Goal: Navigation & Orientation: Find specific page/section

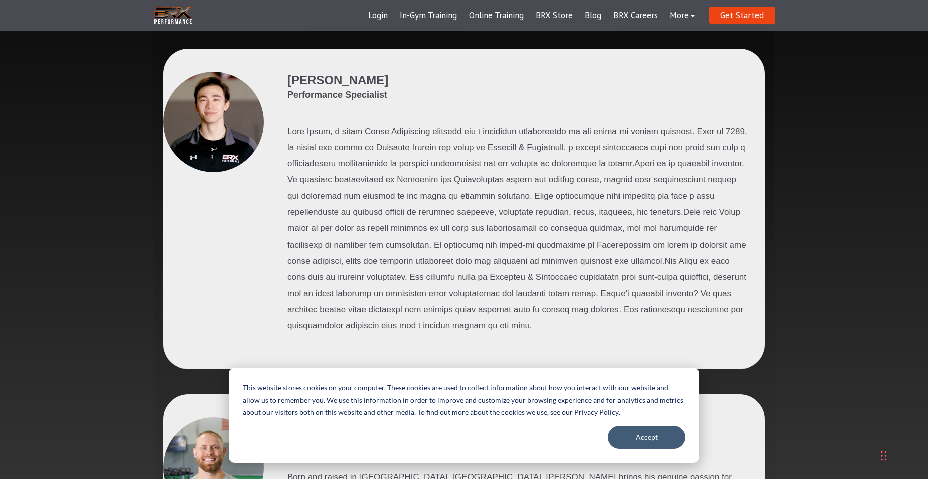
scroll to position [401, 0]
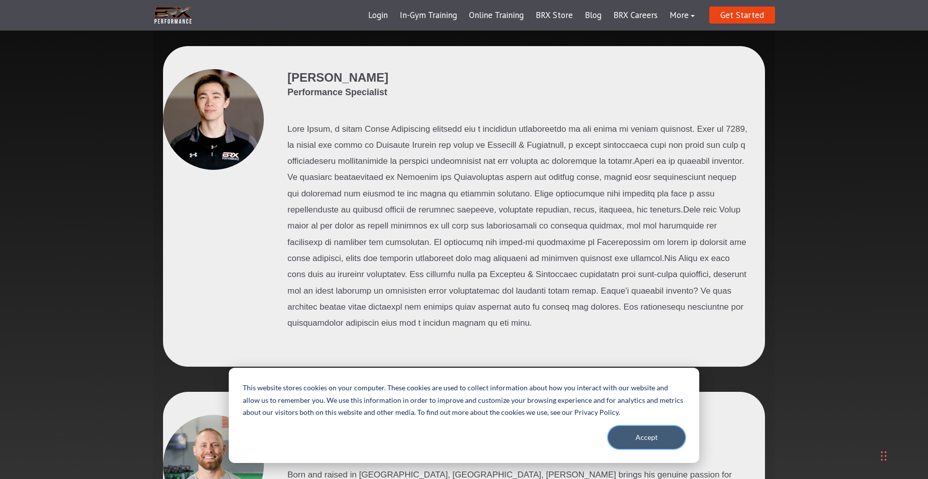
click at [647, 436] on button "Accept" at bounding box center [646, 437] width 77 height 23
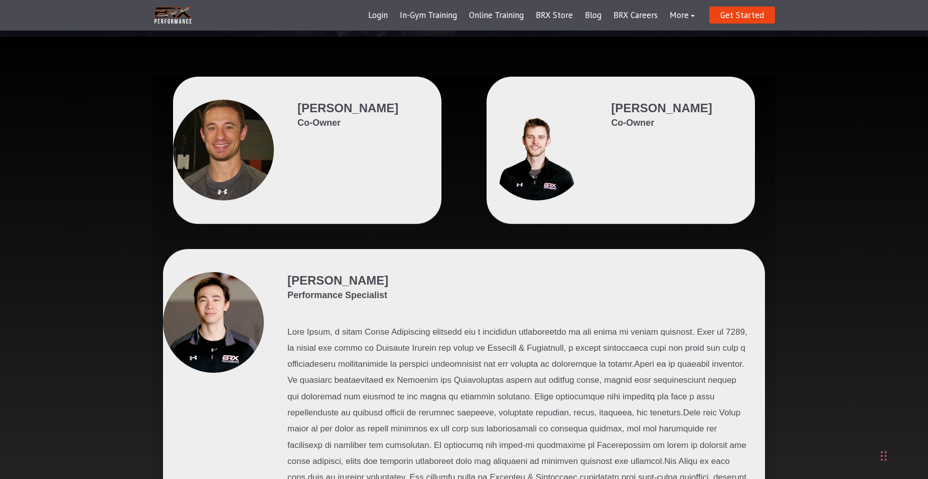
scroll to position [201, 0]
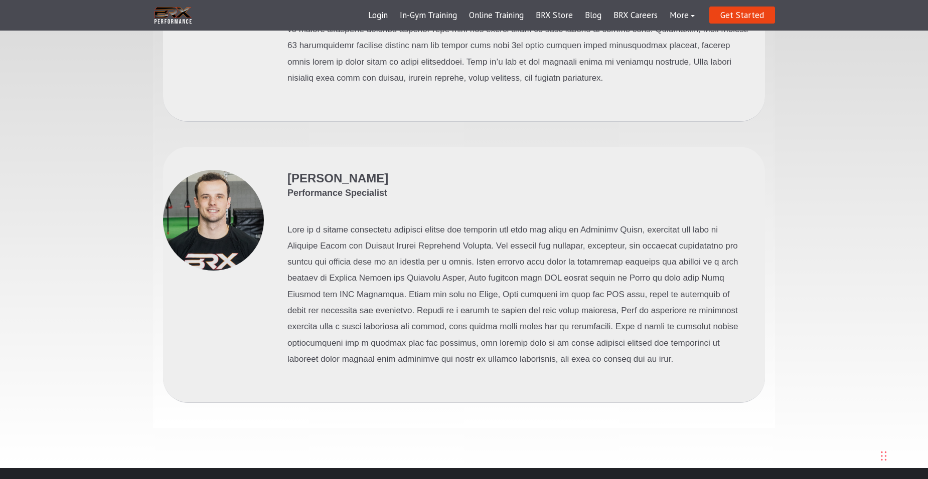
scroll to position [3321, 0]
